Goal: Information Seeking & Learning: Learn about a topic

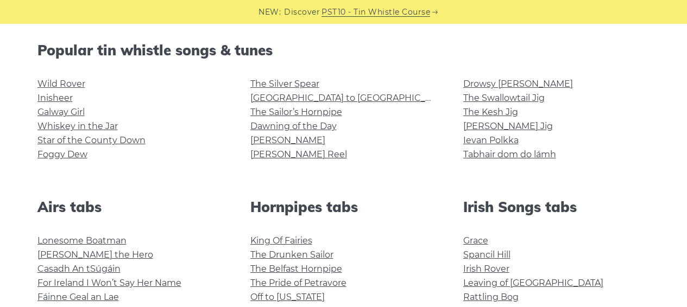
scroll to position [211, 0]
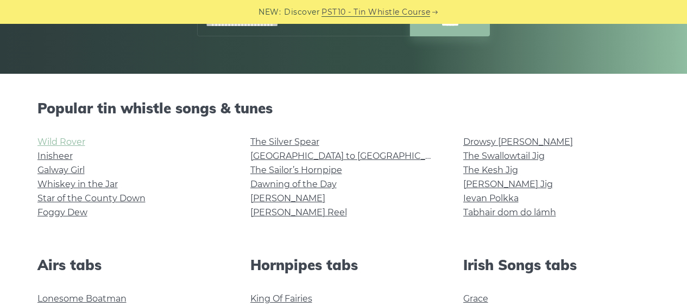
click at [53, 142] on link "Wild Rover" at bounding box center [61, 142] width 48 height 10
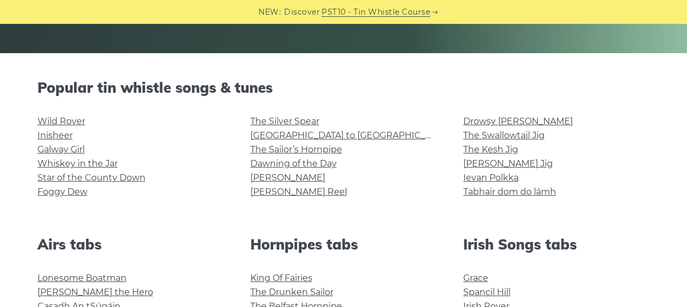
scroll to position [227, 0]
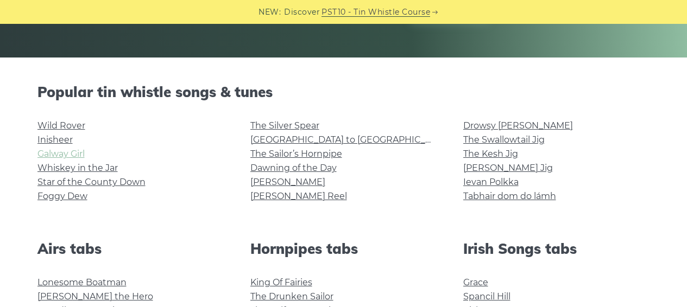
click at [47, 152] on link "Galway Girl" at bounding box center [60, 154] width 47 height 10
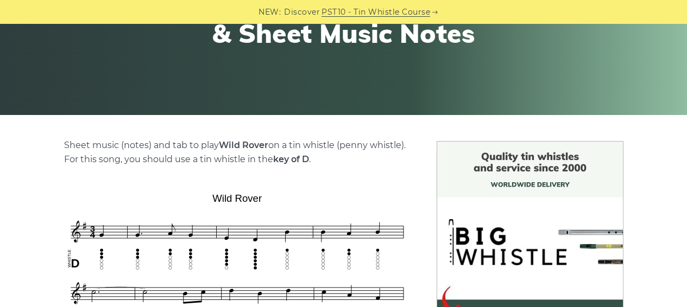
scroll to position [172, 0]
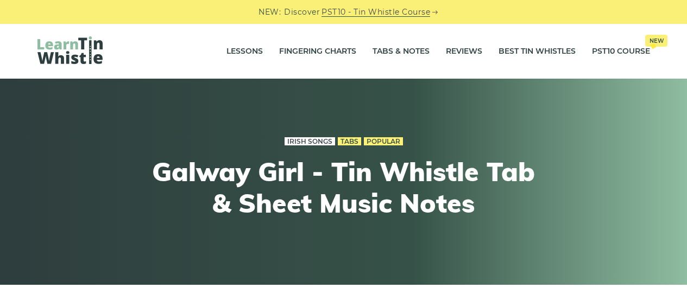
click at [301, 143] on link "Irish Songs" at bounding box center [309, 141] width 50 height 9
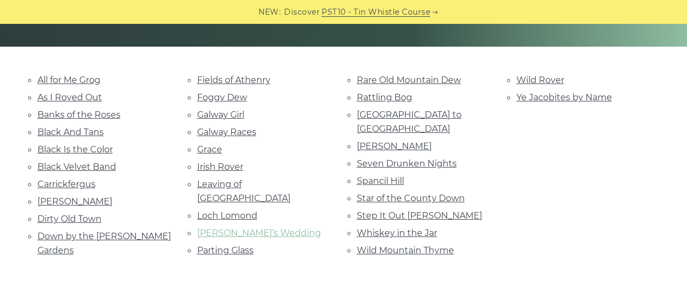
scroll to position [257, 0]
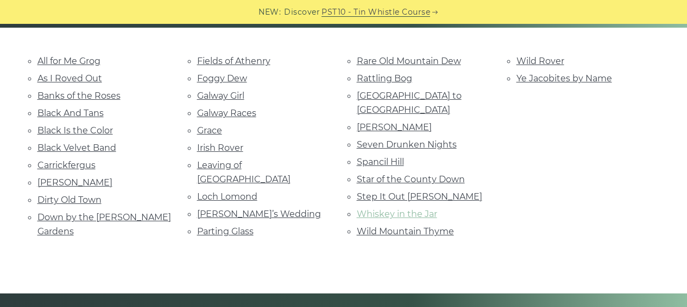
click at [360, 209] on link "Whiskey in the Jar" at bounding box center [397, 214] width 80 height 10
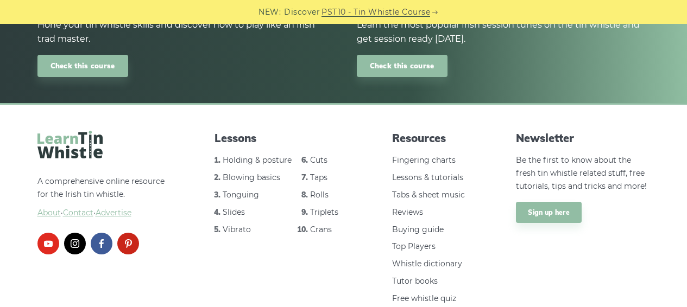
scroll to position [1323, 0]
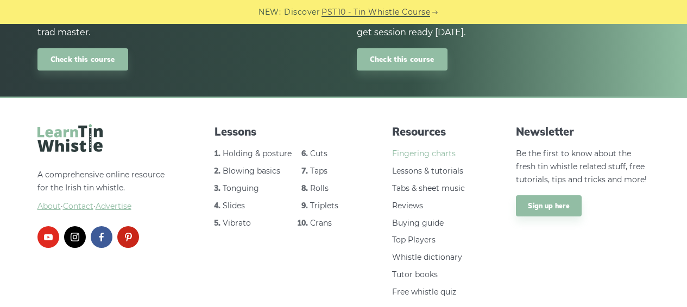
click at [422, 149] on link "Fingering charts" at bounding box center [424, 154] width 64 height 10
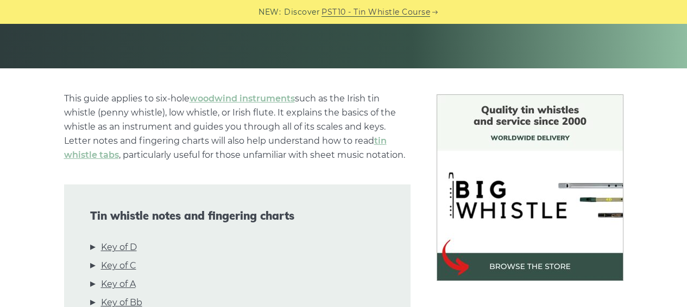
scroll to position [296, 0]
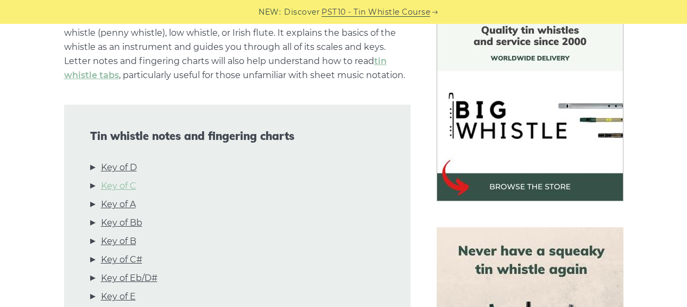
click at [121, 183] on link "Key of C" at bounding box center [118, 186] width 35 height 14
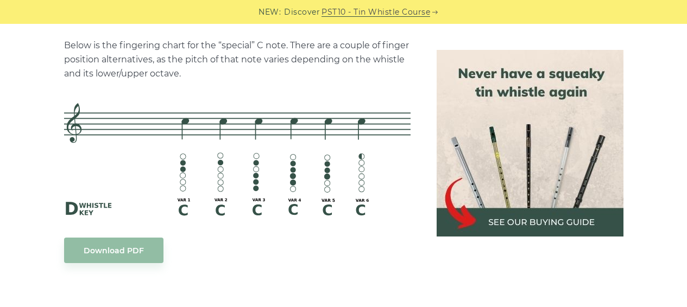
scroll to position [2700, 0]
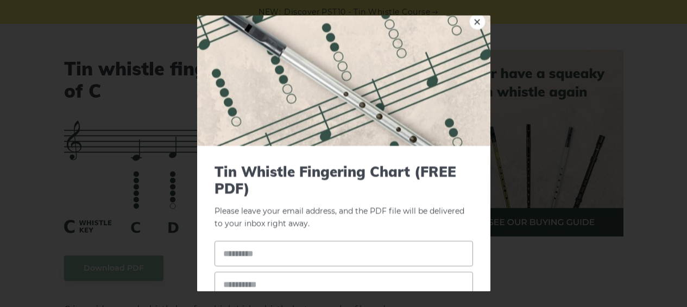
scroll to position [48, 0]
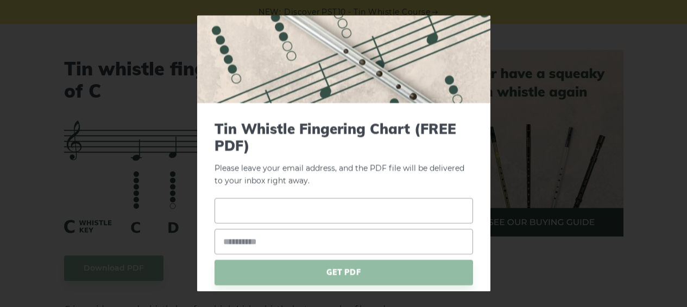
click at [307, 218] on input "text" at bounding box center [343, 211] width 258 height 26
click at [285, 242] on input "email" at bounding box center [343, 242] width 258 height 26
click at [286, 212] on input "text" at bounding box center [343, 211] width 258 height 26
type input "*"
click at [284, 215] on input "text" at bounding box center [343, 211] width 258 height 26
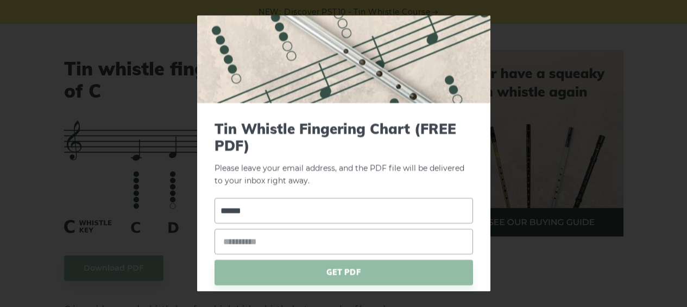
type input "******"
click at [287, 245] on input "email" at bounding box center [343, 242] width 258 height 26
type input "*****"
drag, startPoint x: 66, startPoint y: 68, endPoint x: 92, endPoint y: 68, distance: 26.1
click at [67, 68] on div "× Tin Whistle Fingering Chart (FREE PDF) Please leave your email address, and t…" at bounding box center [343, 153] width 687 height 307
